Goal: Information Seeking & Learning: Learn about a topic

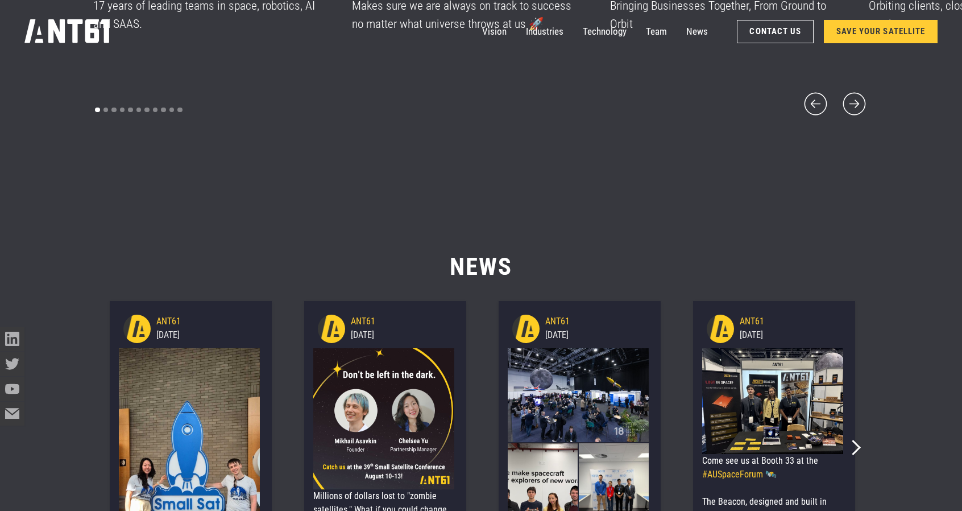
scroll to position [6708, 0]
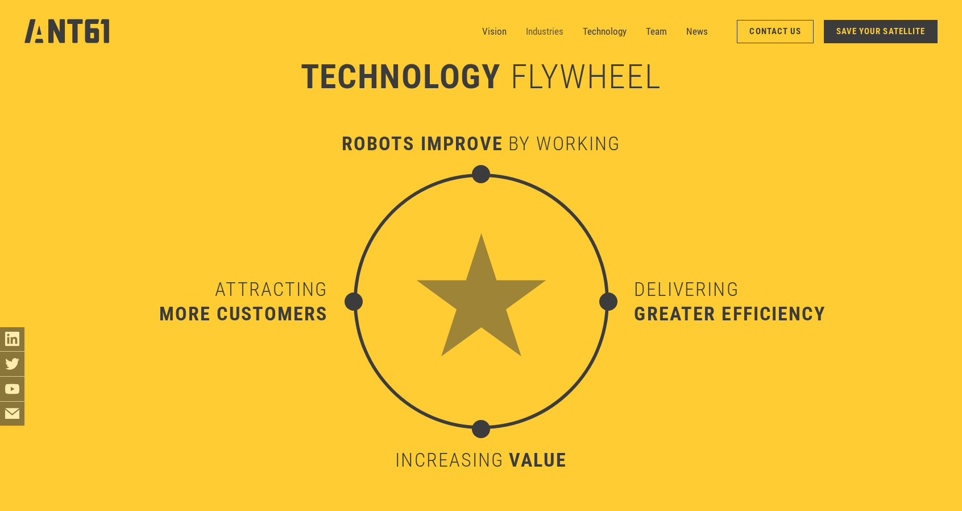
click at [558, 26] on link "Industries" at bounding box center [545, 31] width 38 height 24
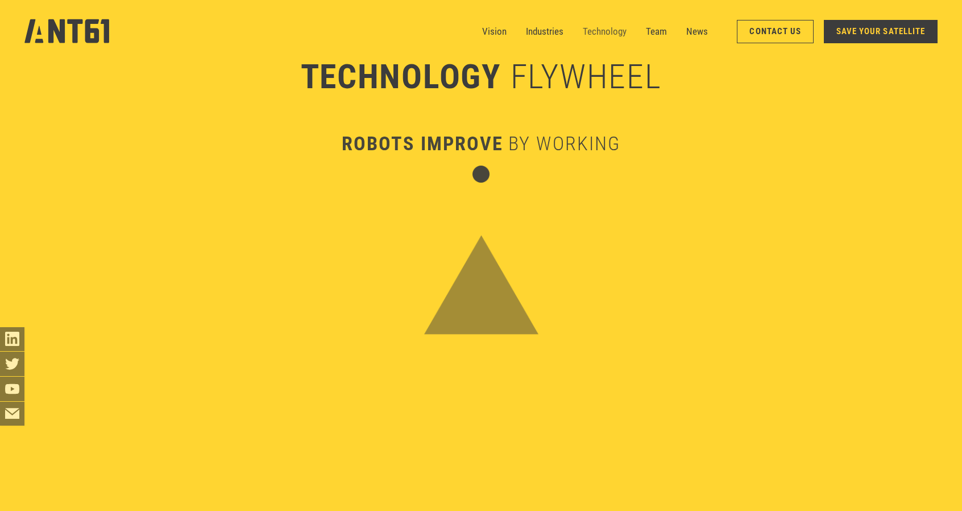
click at [585, 31] on link "Technology" at bounding box center [605, 31] width 44 height 24
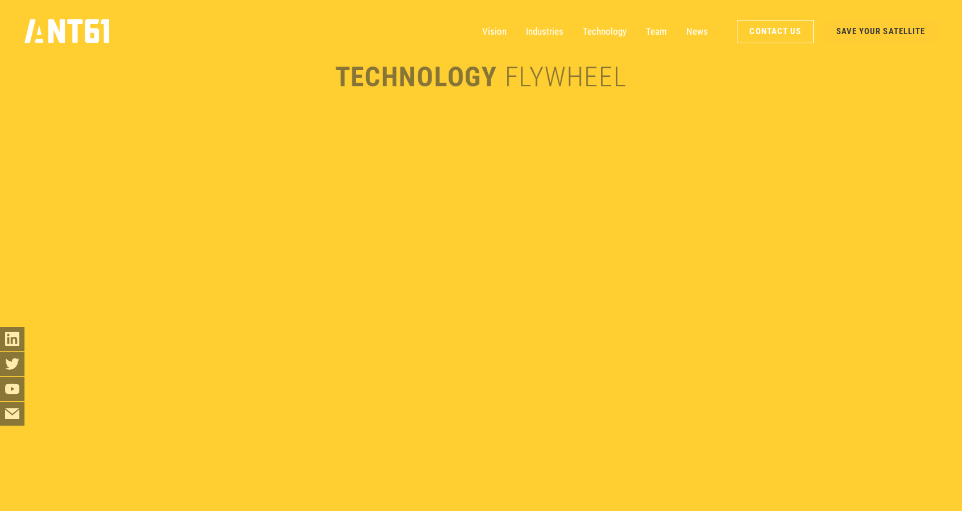
click at [839, 26] on link "SAVE YOUR SATELLITE" at bounding box center [881, 31] width 114 height 23
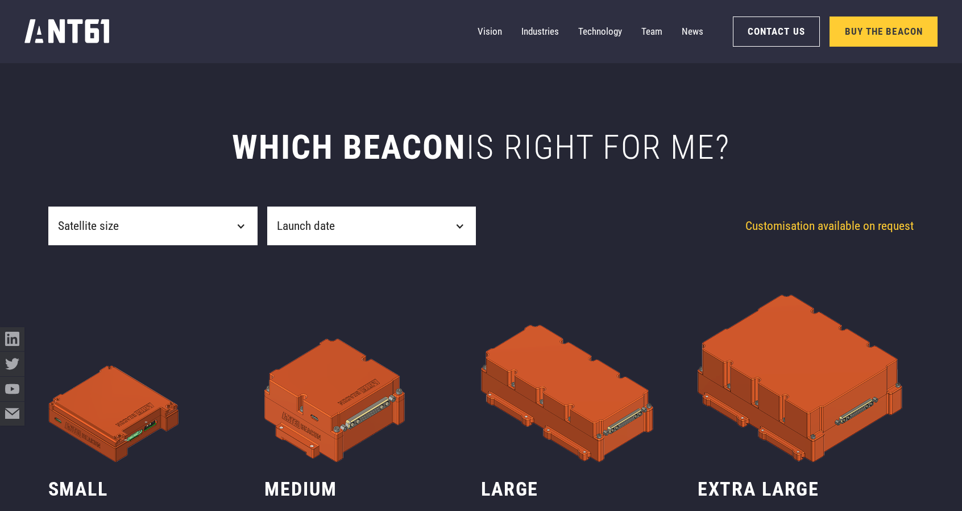
scroll to position [455, 0]
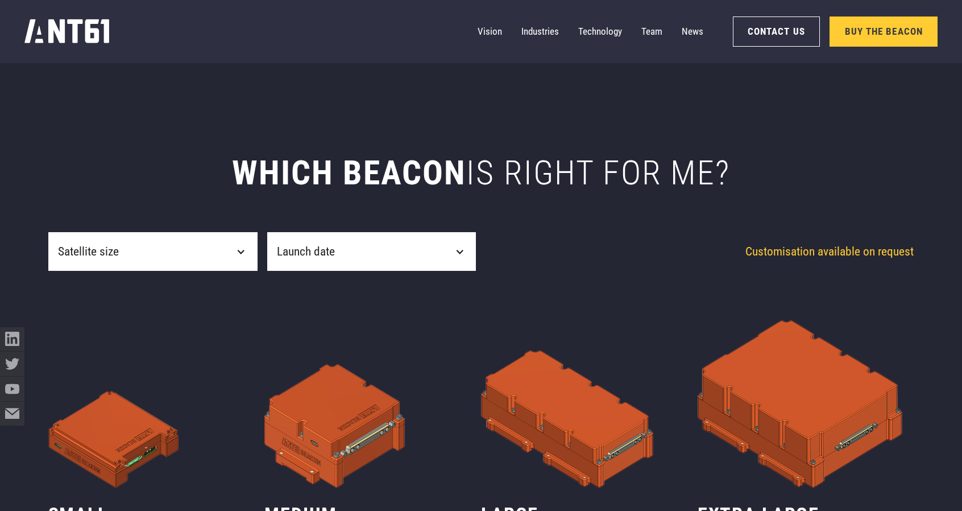
click at [389, 243] on div "Launch date" at bounding box center [371, 251] width 209 height 39
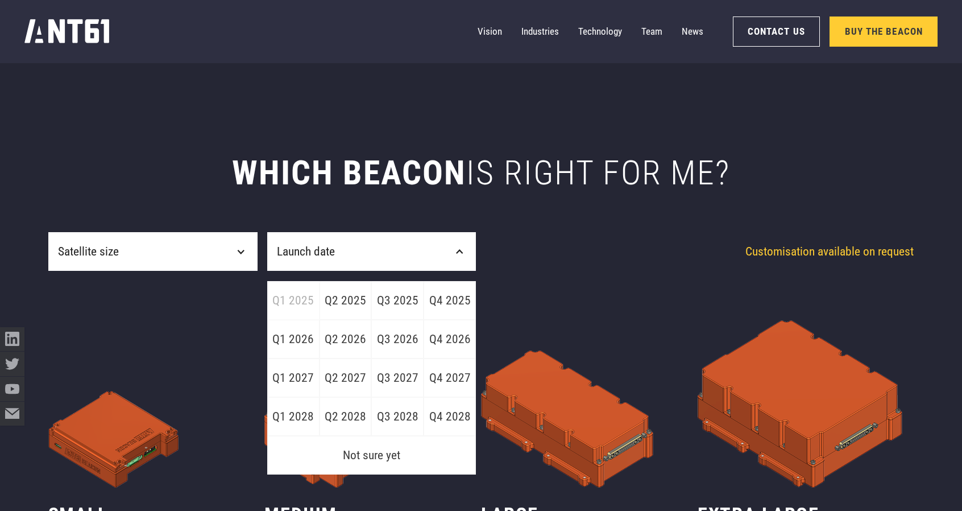
click at [389, 243] on div "Launch date" at bounding box center [371, 251] width 209 height 39
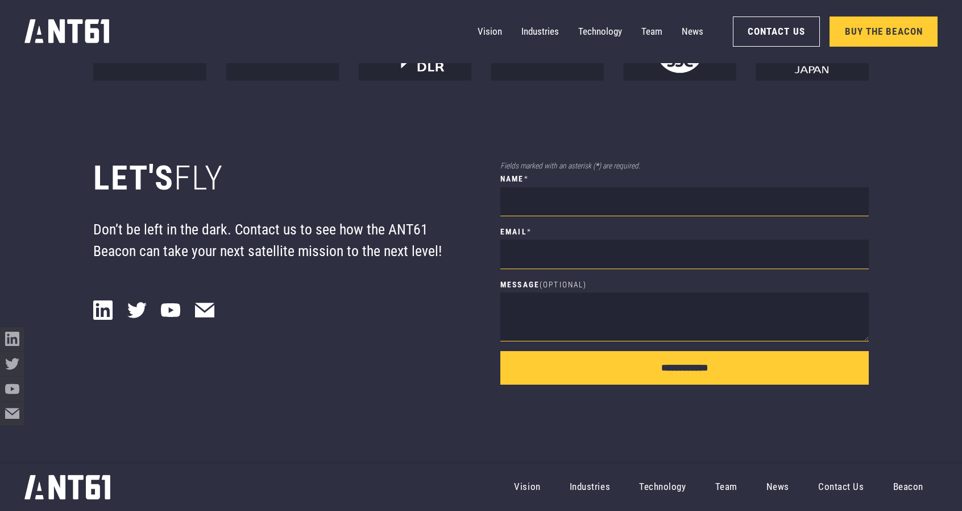
scroll to position [9027, 0]
